Goal: Transaction & Acquisition: Purchase product/service

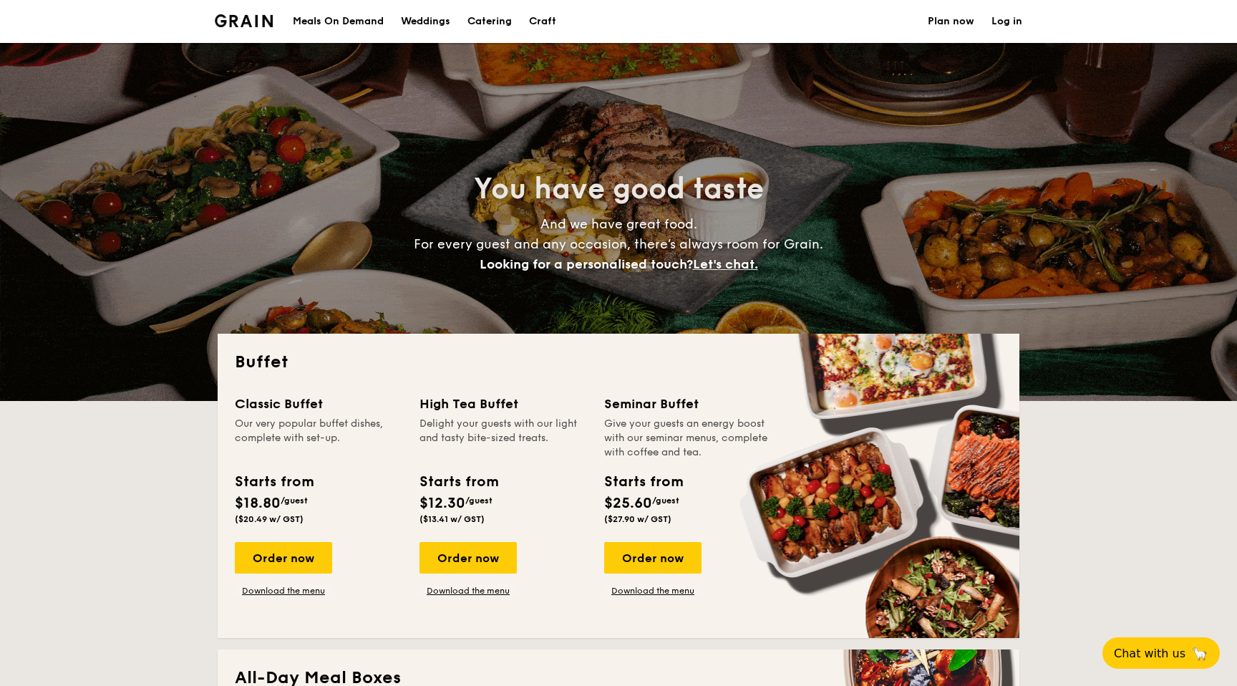
select select
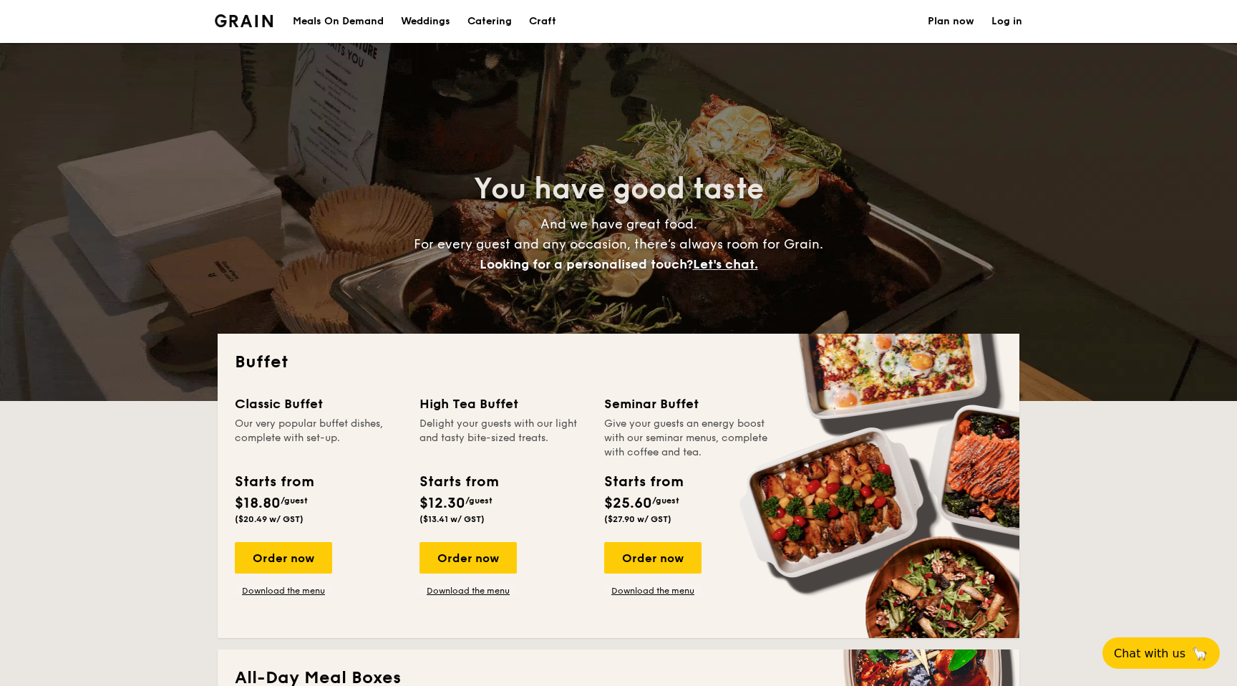
scroll to position [9, 0]
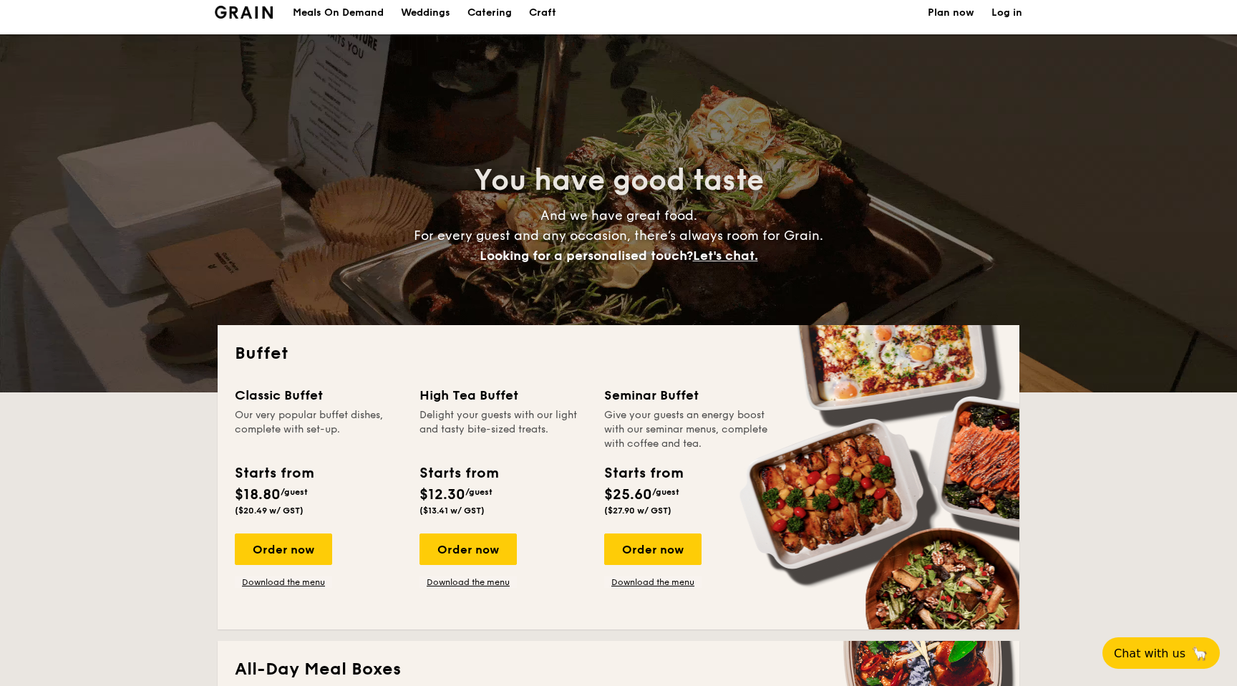
click at [317, 15] on div "Meals On Demand" at bounding box center [338, 12] width 91 height 43
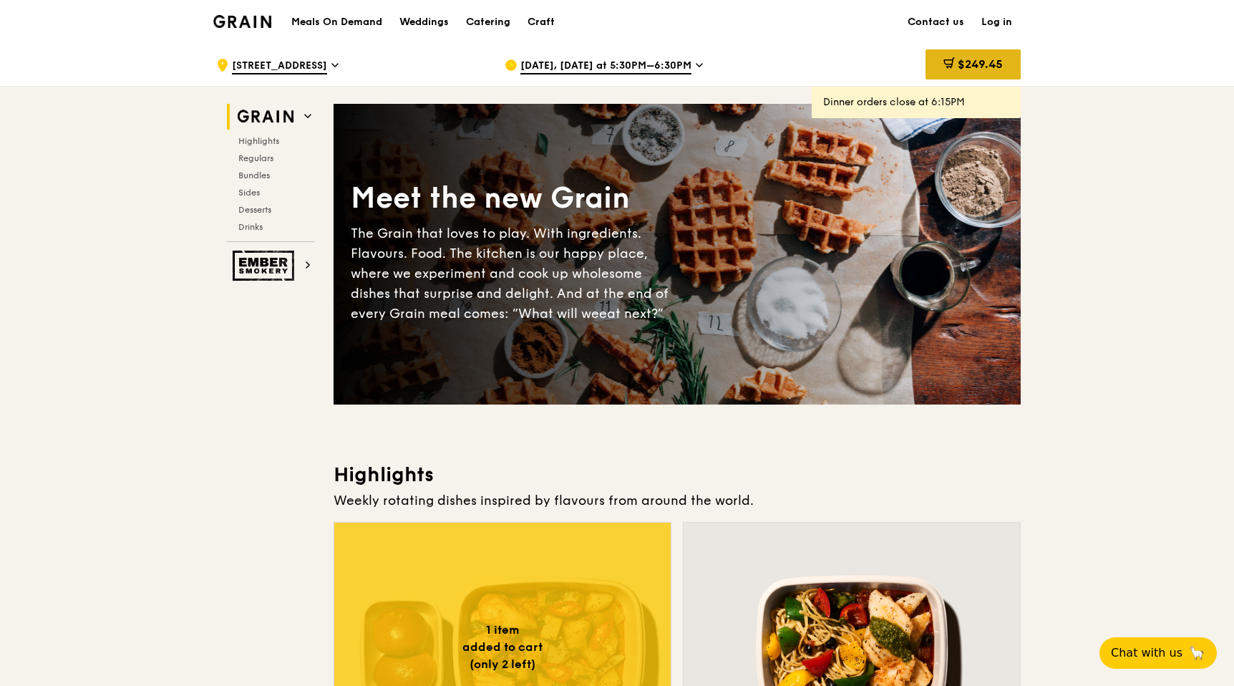
click at [964, 61] on span "$249.45" at bounding box center [980, 64] width 45 height 14
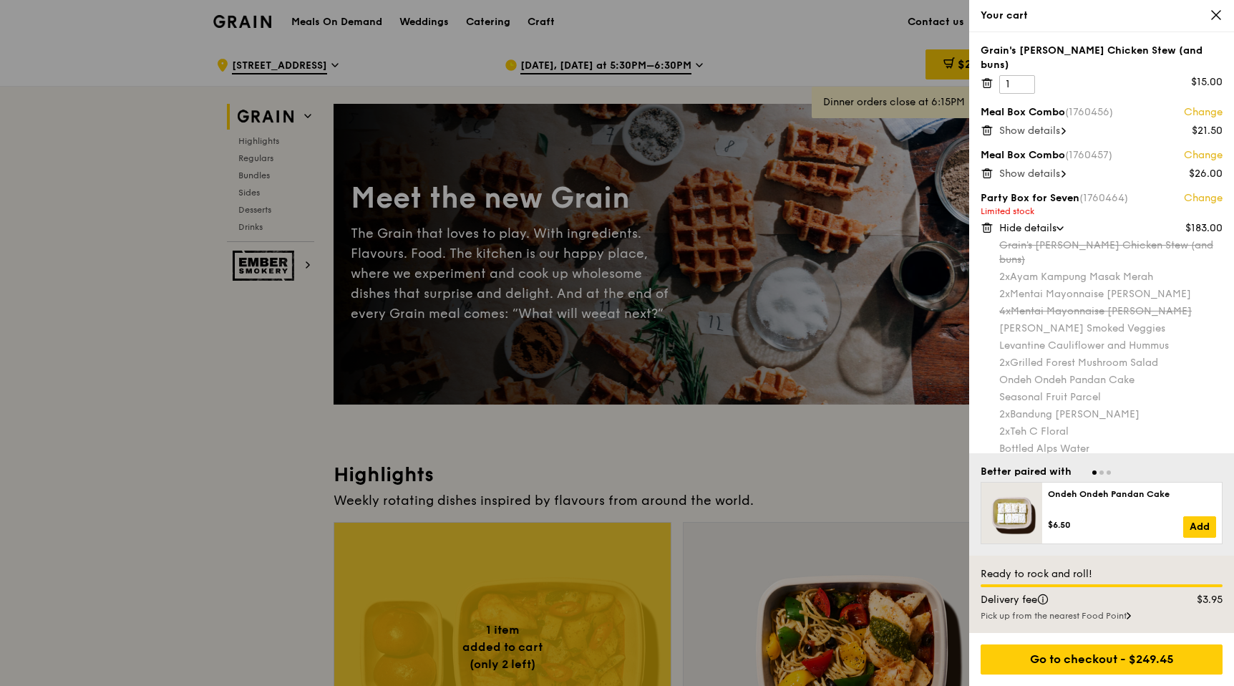
click at [1218, 18] on icon at bounding box center [1216, 15] width 13 height 13
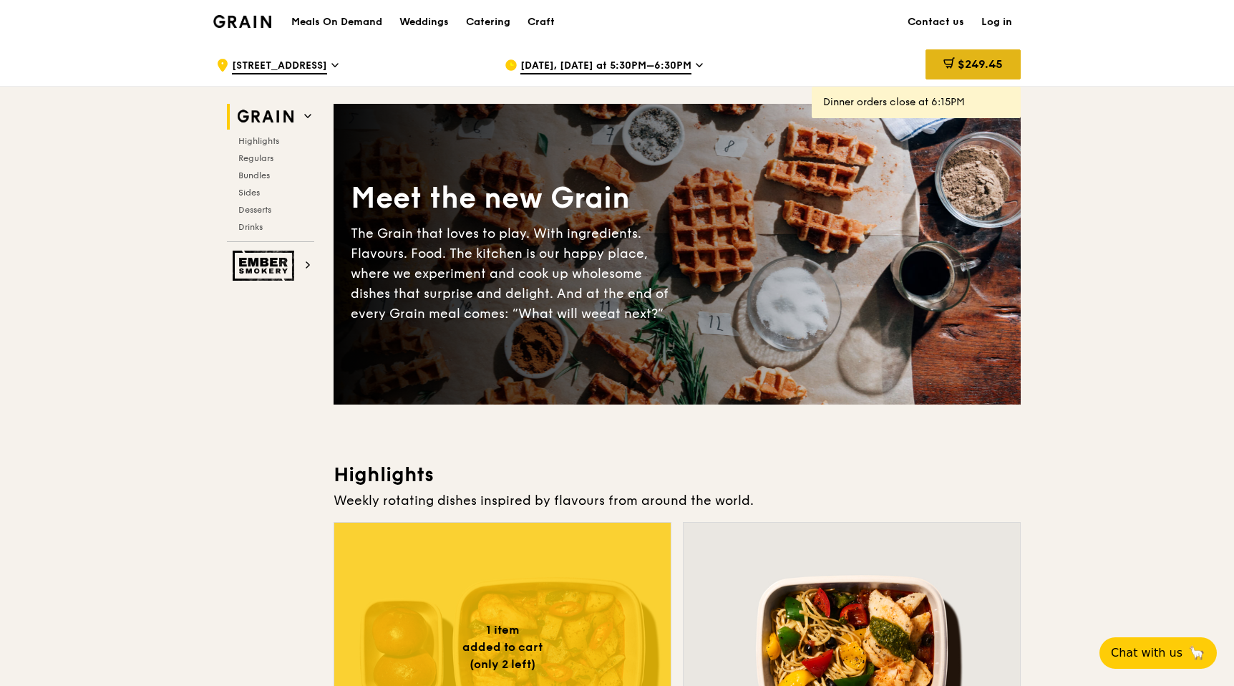
click at [987, 65] on span "$249.45" at bounding box center [980, 64] width 45 height 14
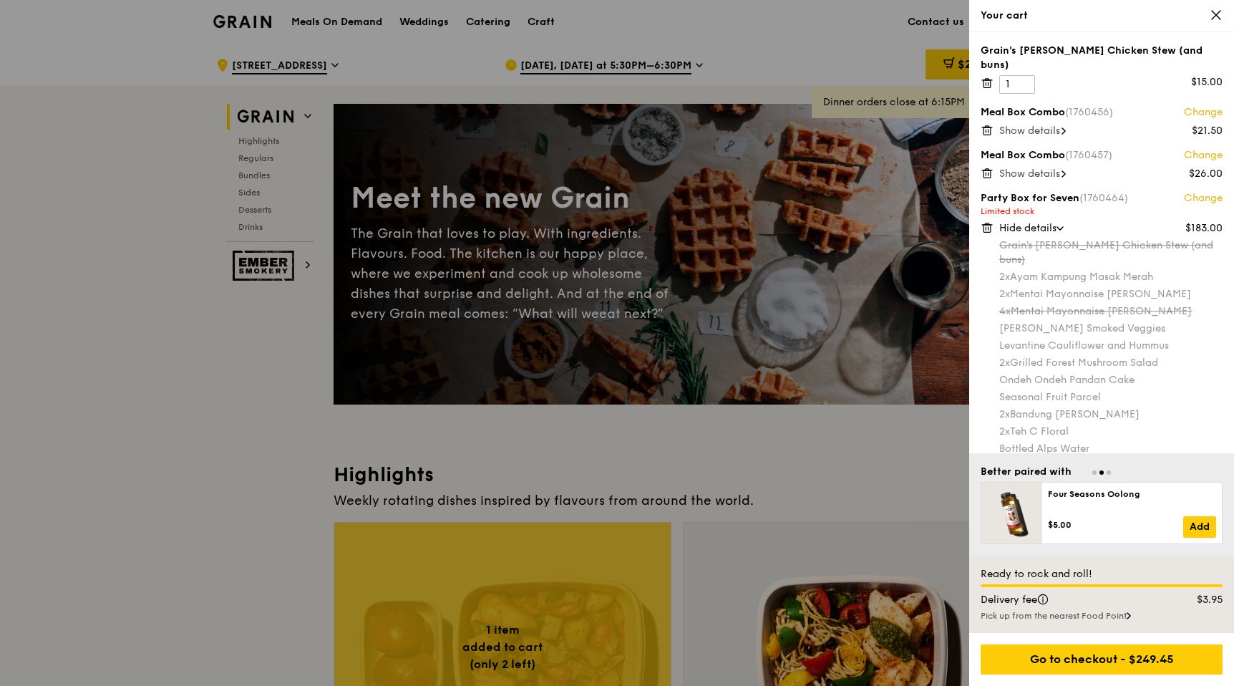
click at [985, 77] on icon at bounding box center [987, 83] width 13 height 13
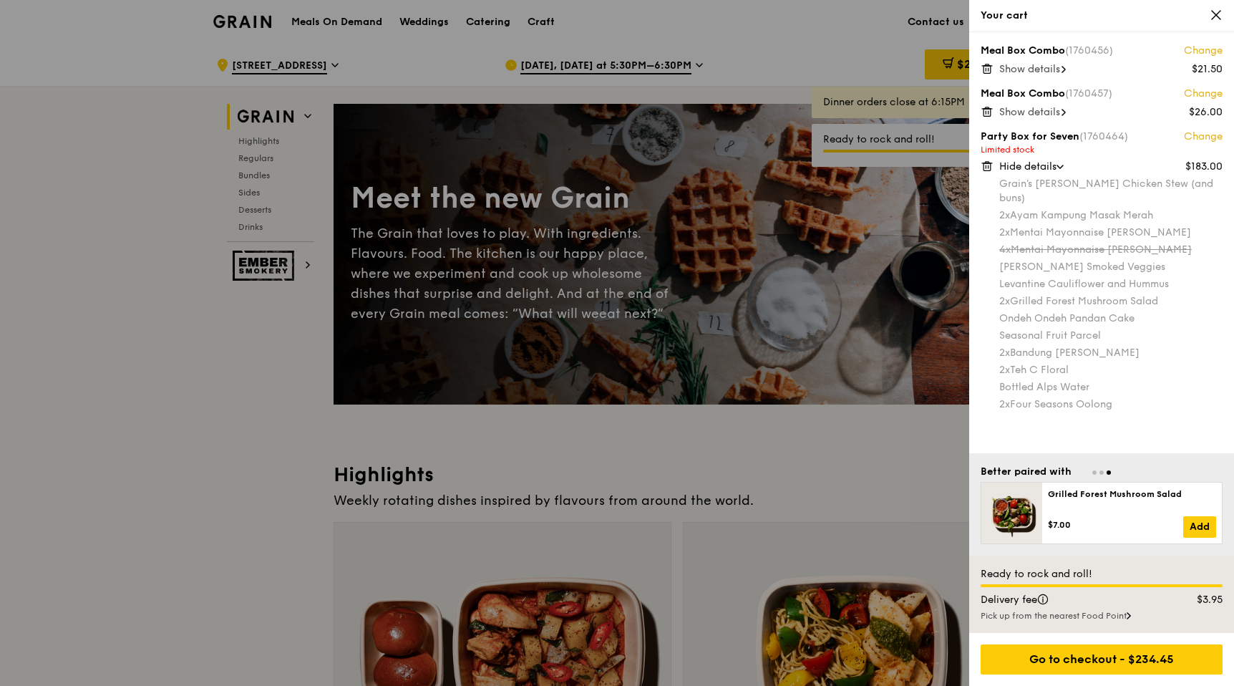
click at [985, 66] on icon at bounding box center [987, 64] width 4 height 1
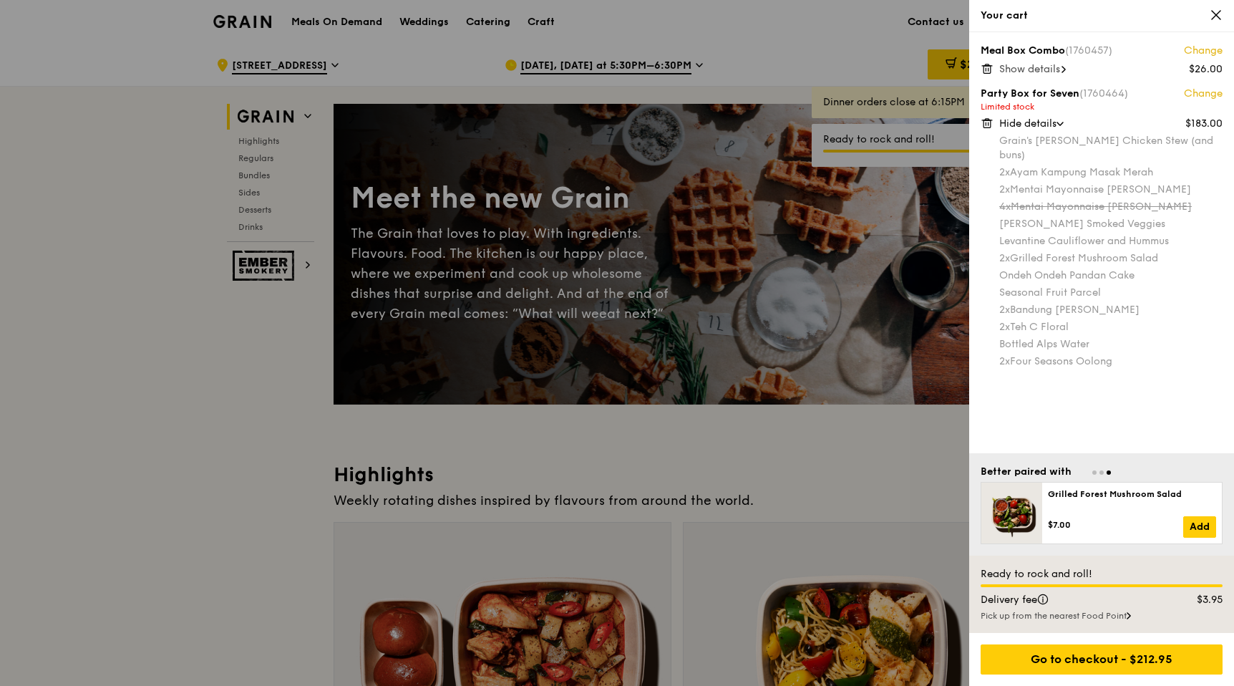
click at [985, 66] on icon at bounding box center [987, 64] width 4 height 1
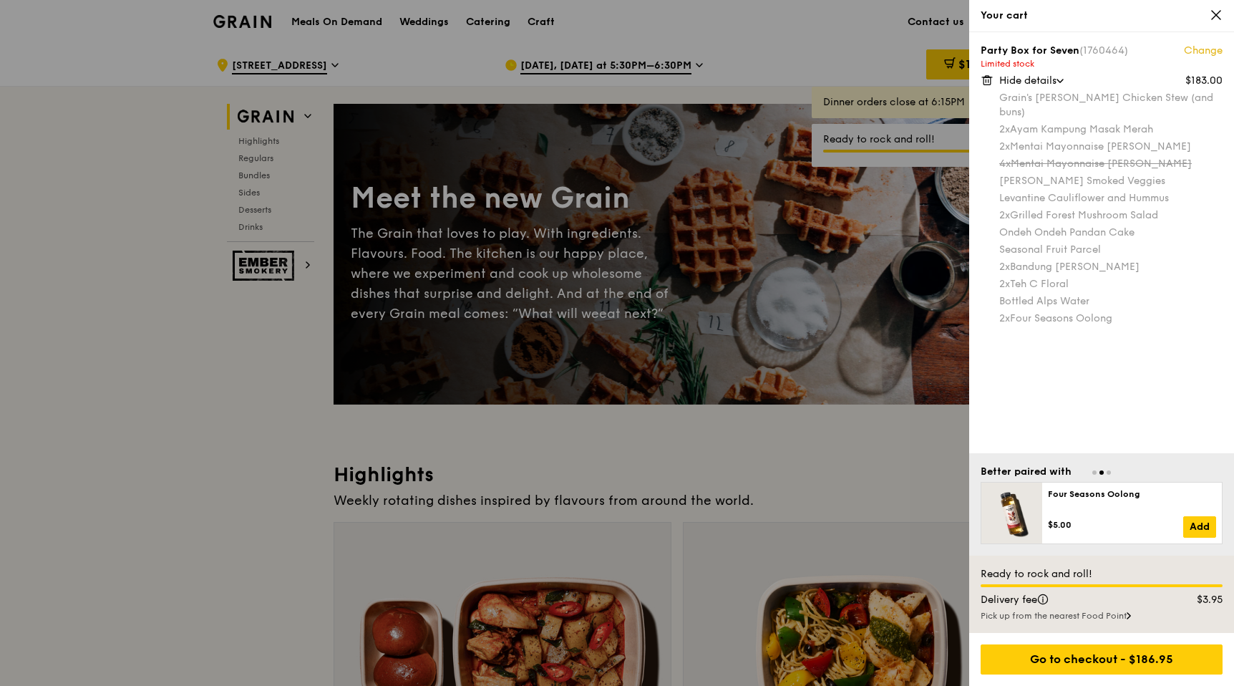
click at [1217, 19] on icon at bounding box center [1216, 15] width 13 height 13
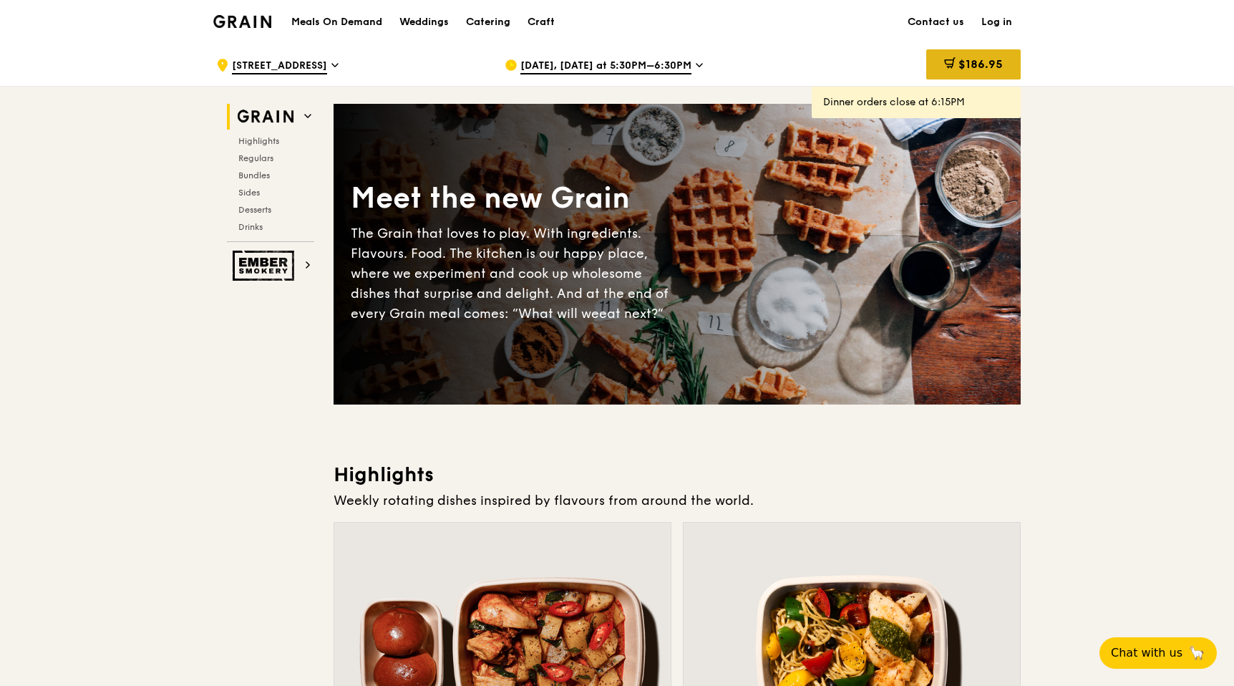
click at [957, 57] on div "$186.95" at bounding box center [973, 64] width 94 height 30
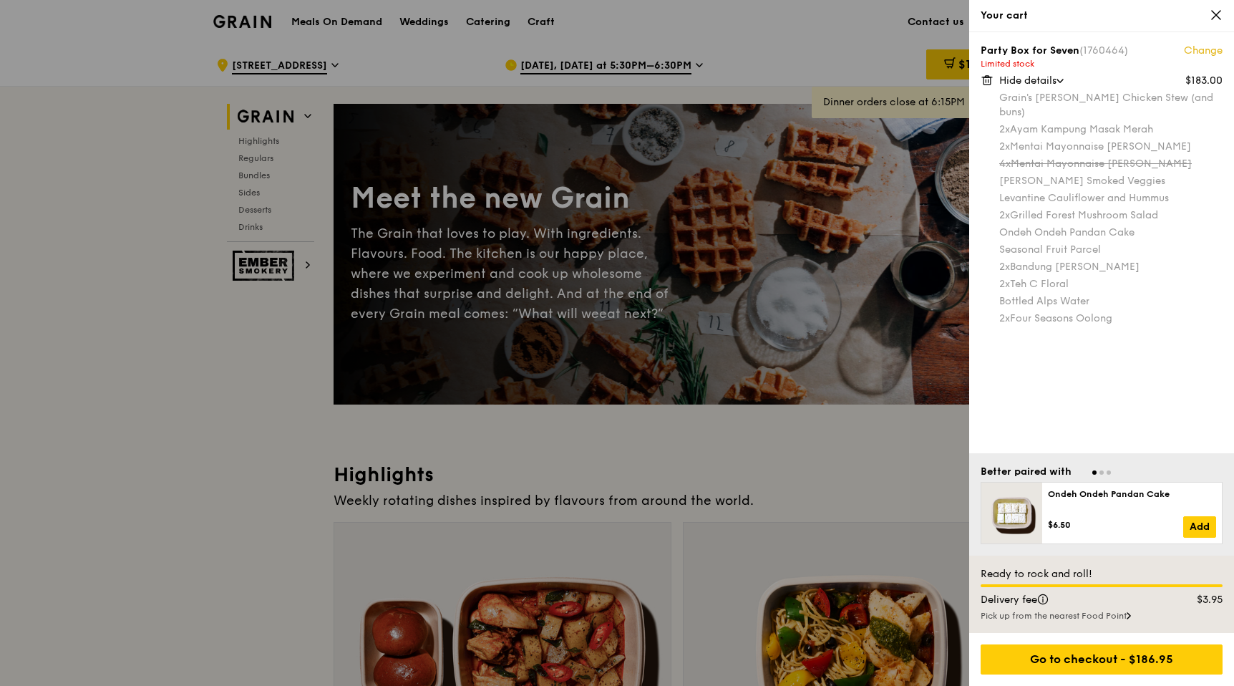
click at [988, 81] on icon at bounding box center [987, 80] width 13 height 13
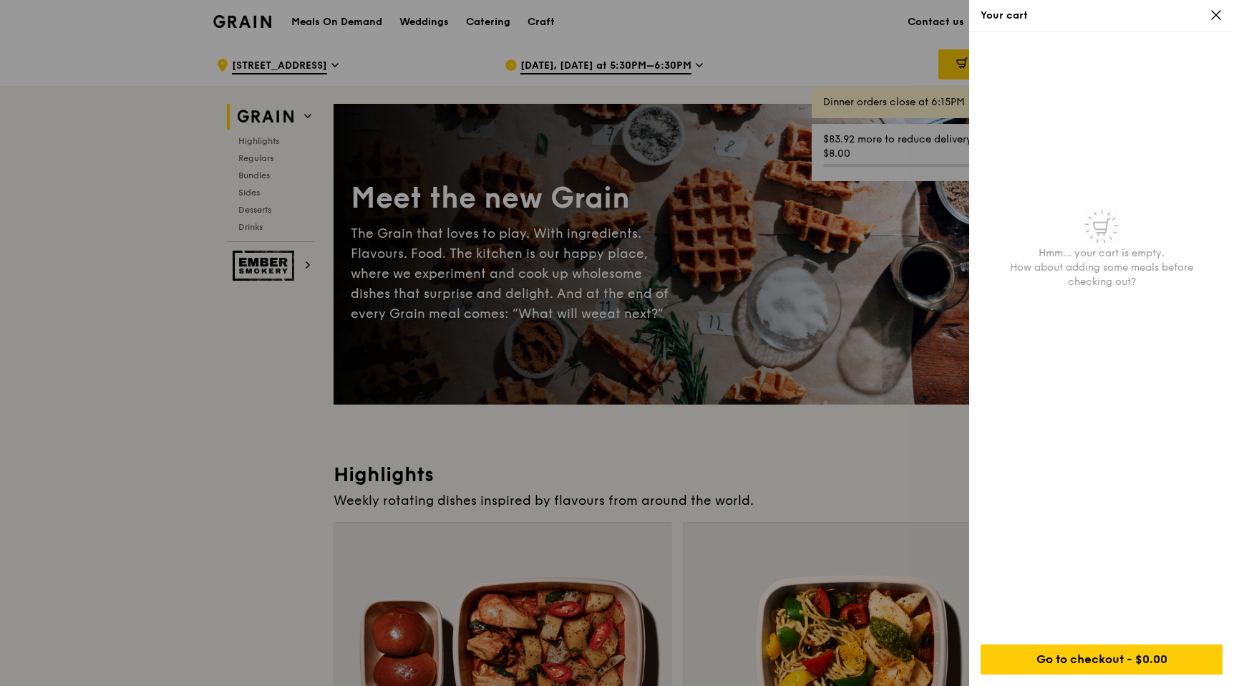
click at [904, 29] on div at bounding box center [617, 343] width 1234 height 686
